Goal: Transaction & Acquisition: Download file/media

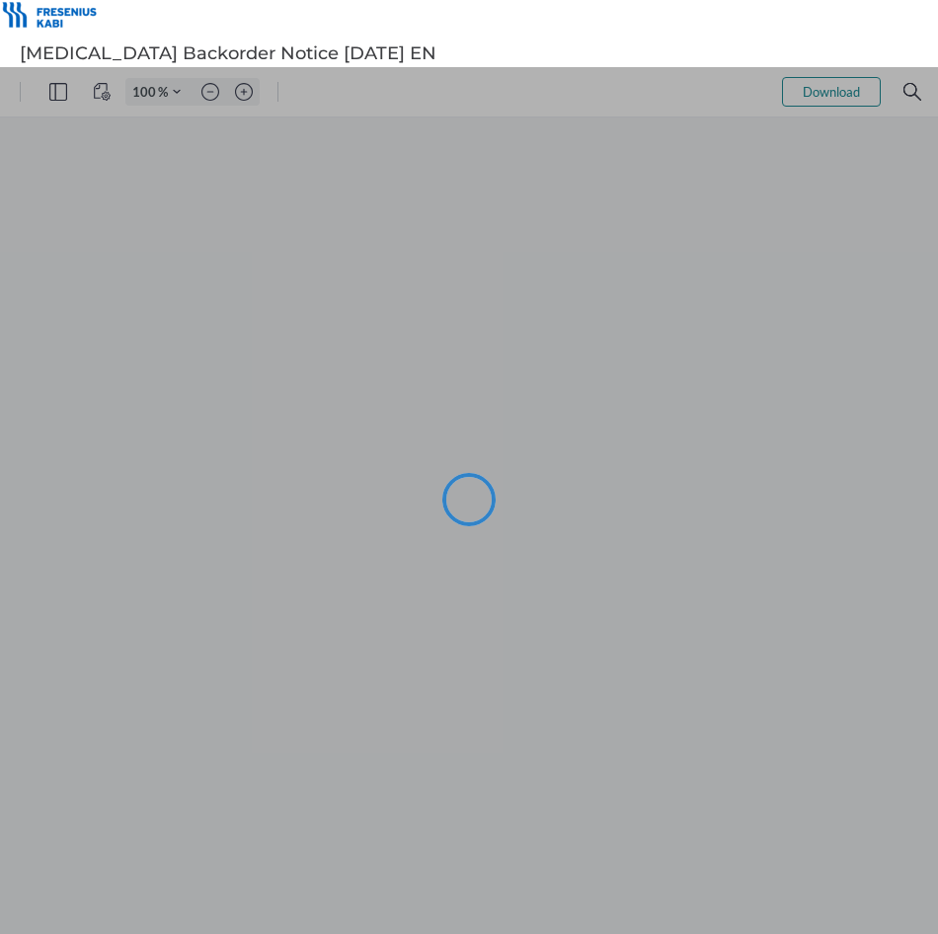
type input "104"
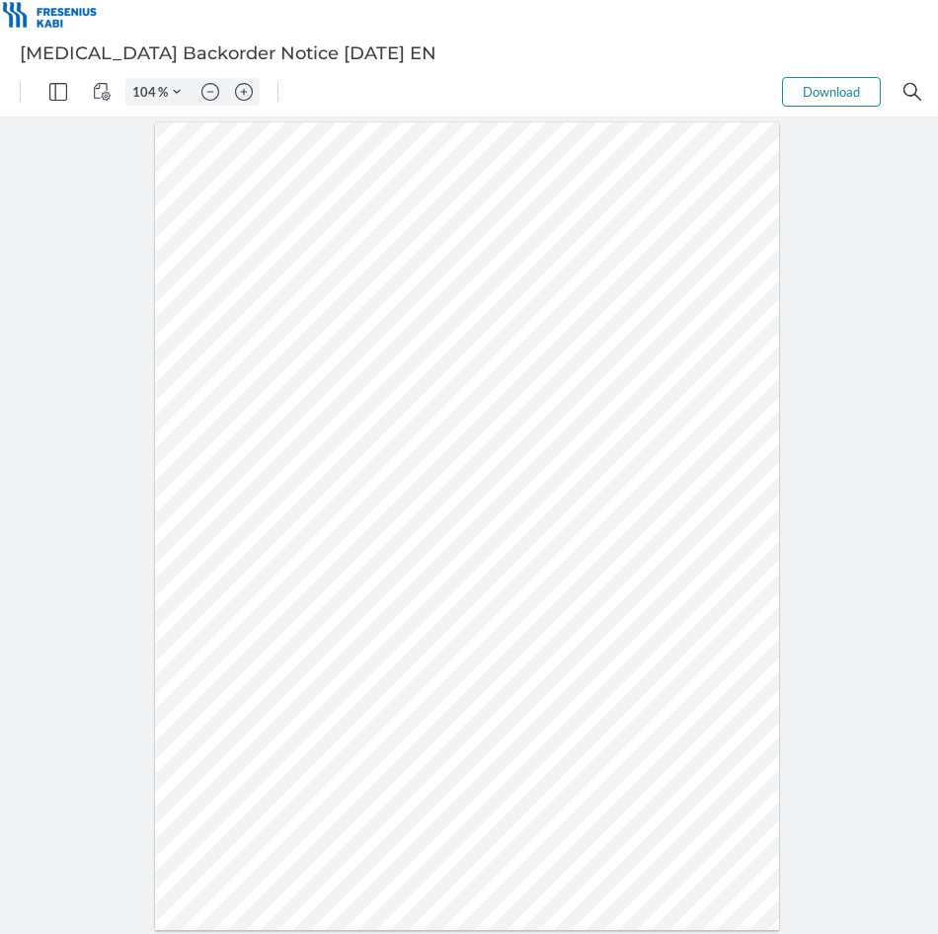
click at [835, 83] on button "Download" at bounding box center [831, 92] width 99 height 30
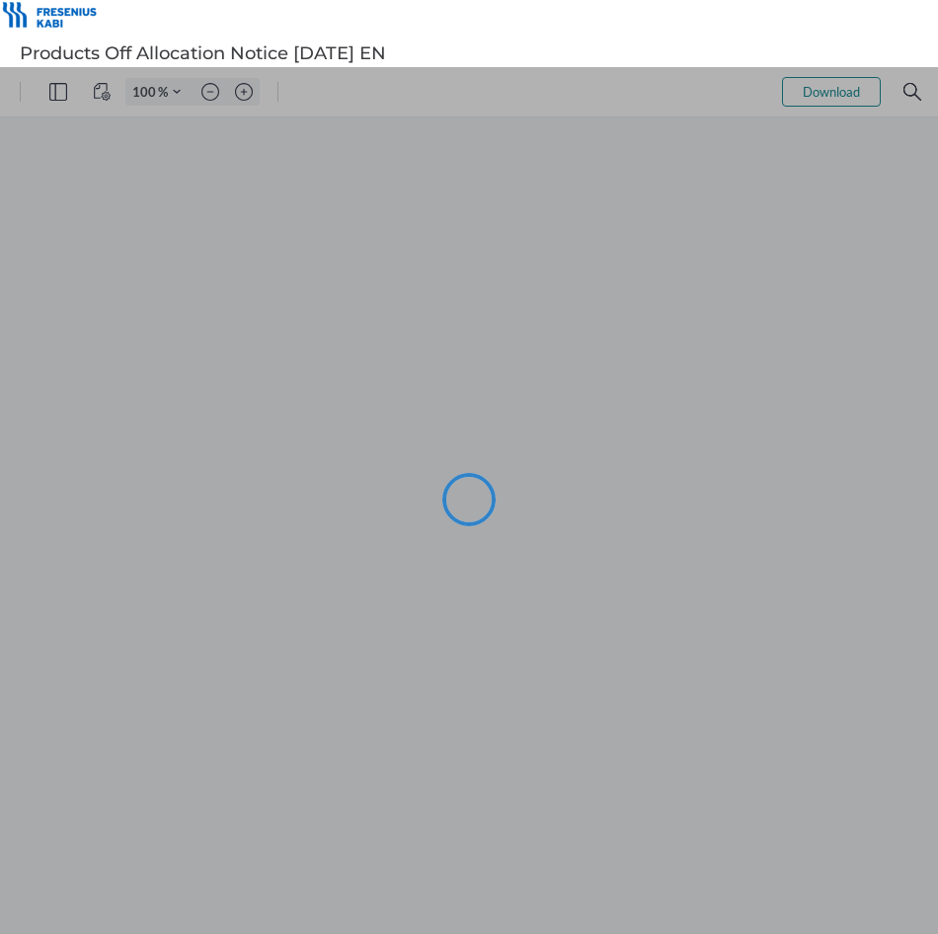
type input "104"
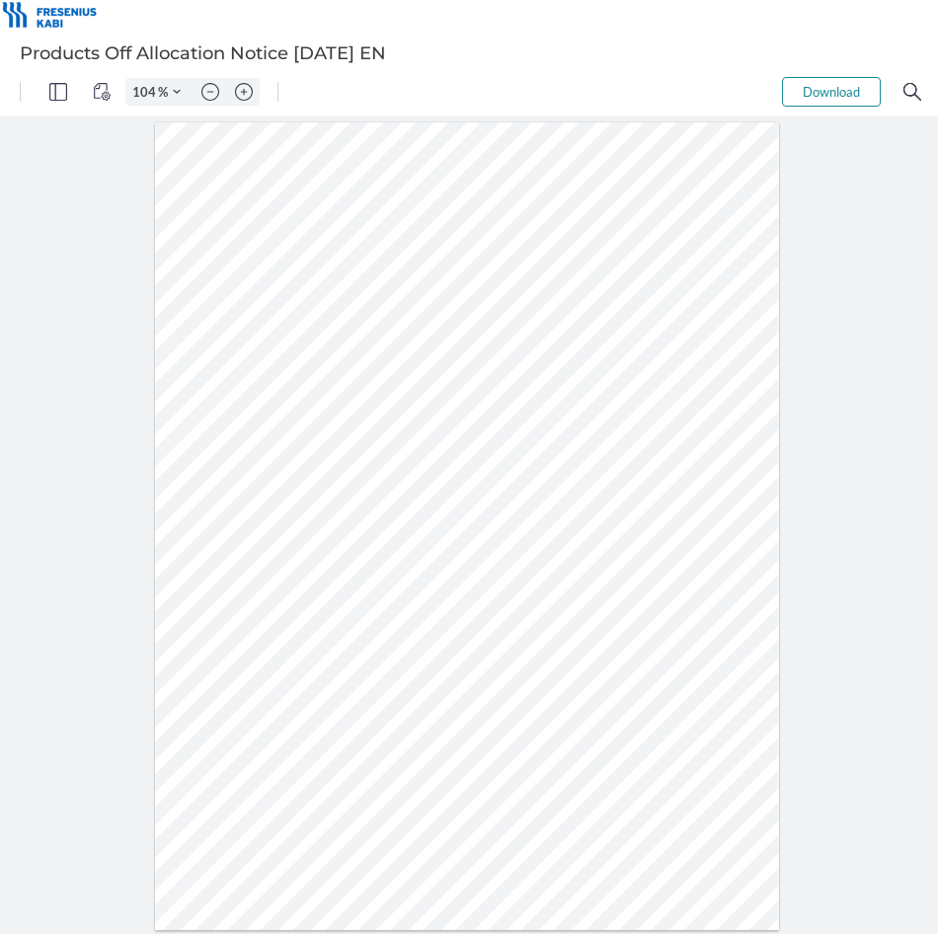
click at [823, 105] on button "Download" at bounding box center [831, 92] width 99 height 30
